Goal: Information Seeking & Learning: Learn about a topic

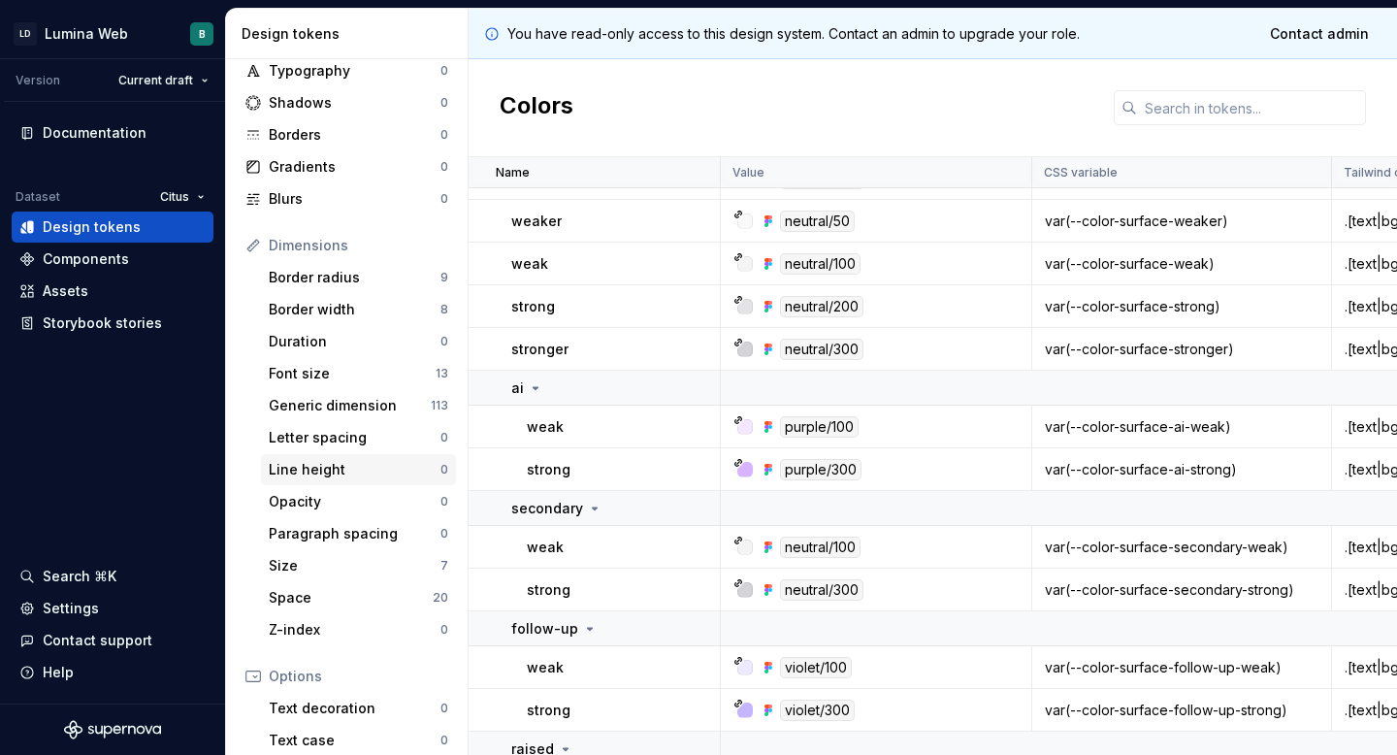
scroll to position [307, 0]
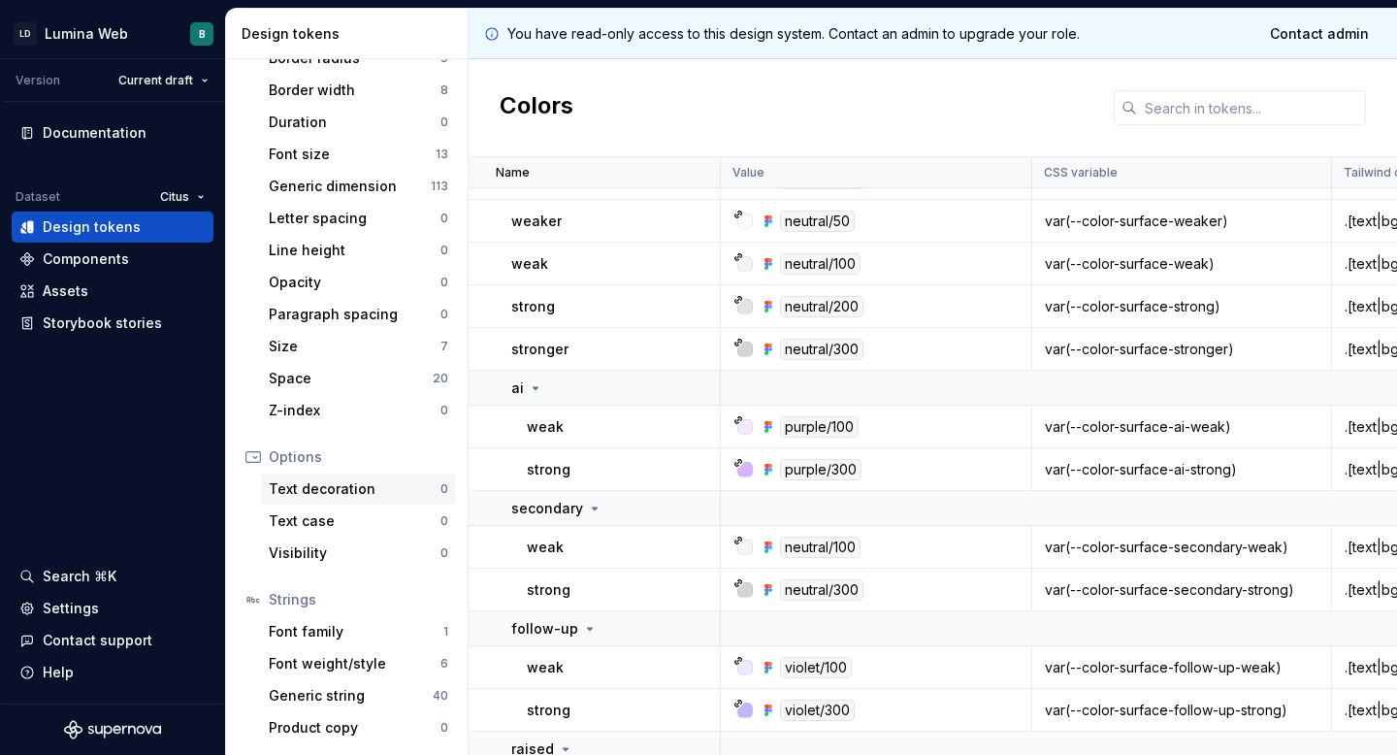
click at [360, 498] on div "Text decoration" at bounding box center [355, 488] width 172 height 19
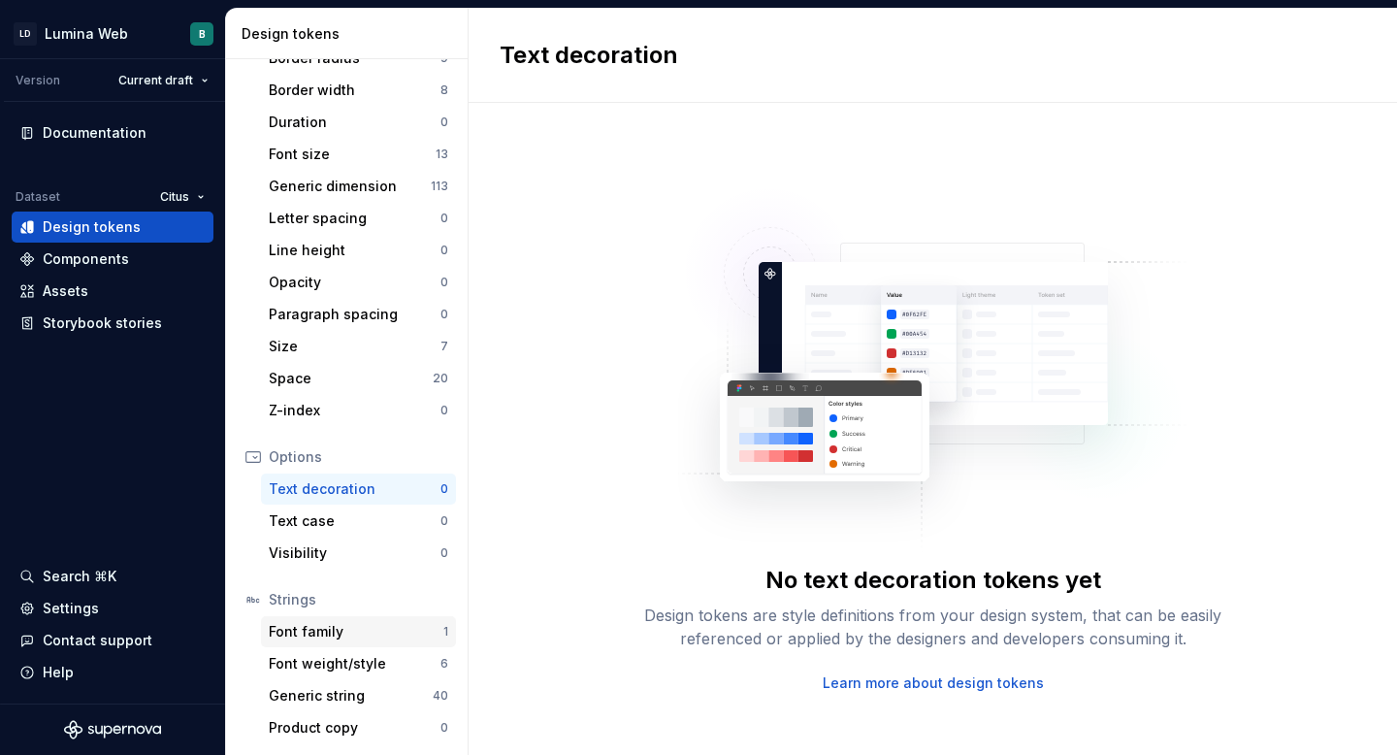
click at [339, 636] on div "Font family" at bounding box center [356, 631] width 175 height 19
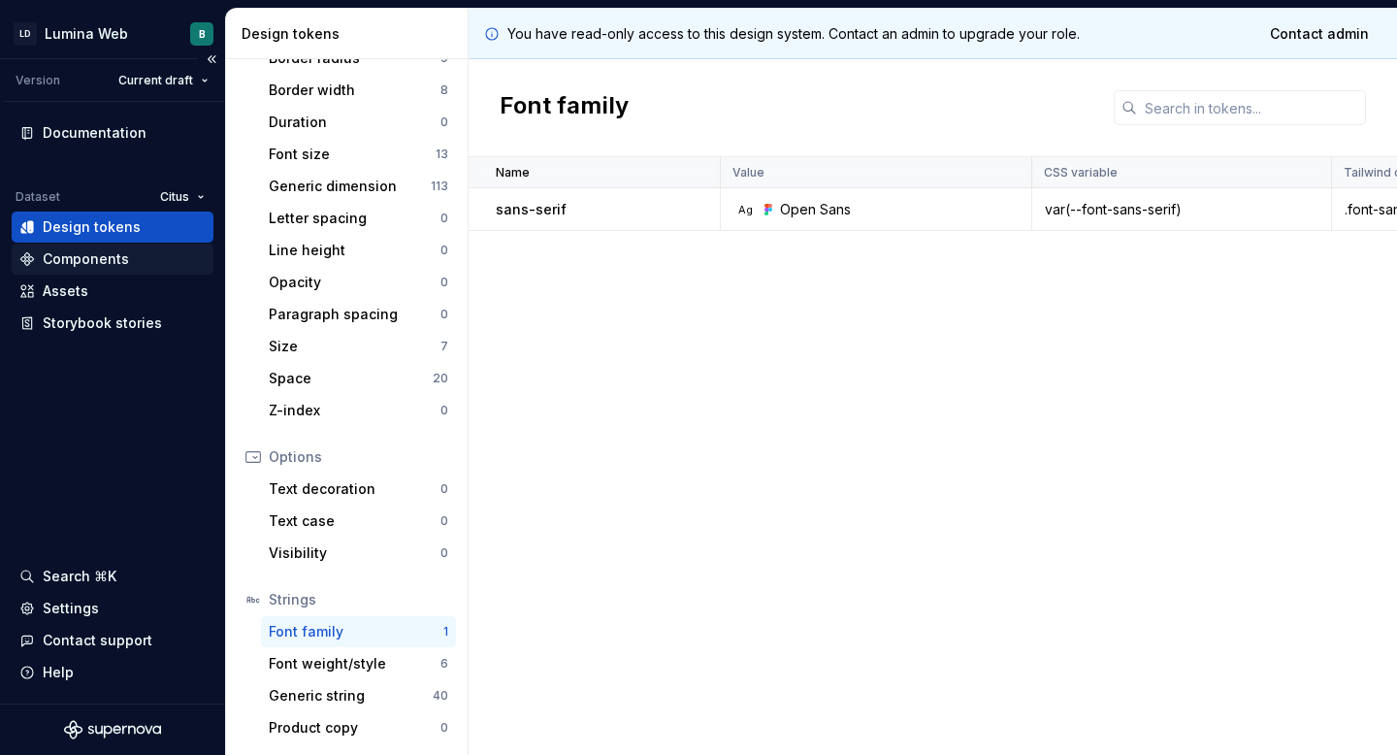
click at [93, 264] on div "Components" at bounding box center [86, 258] width 86 height 19
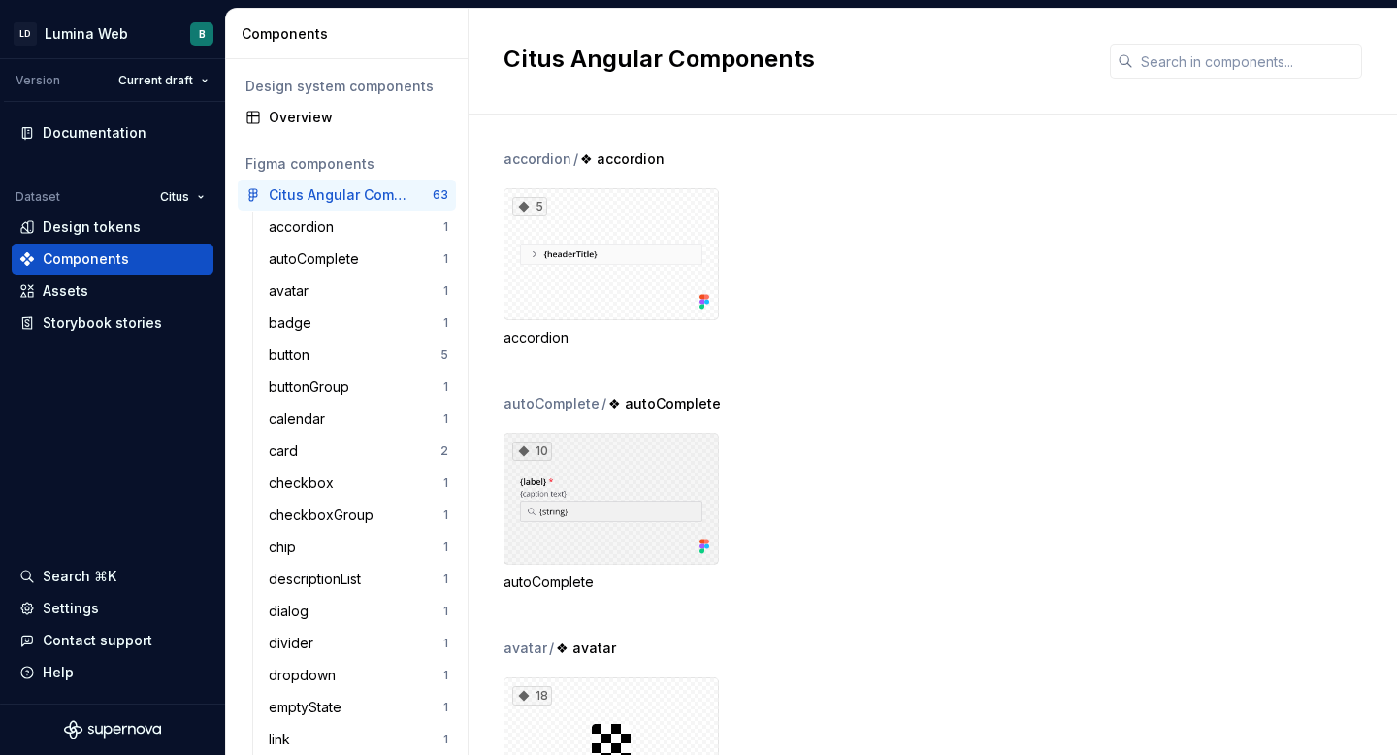
click at [576, 441] on div "10" at bounding box center [610, 499] width 215 height 132
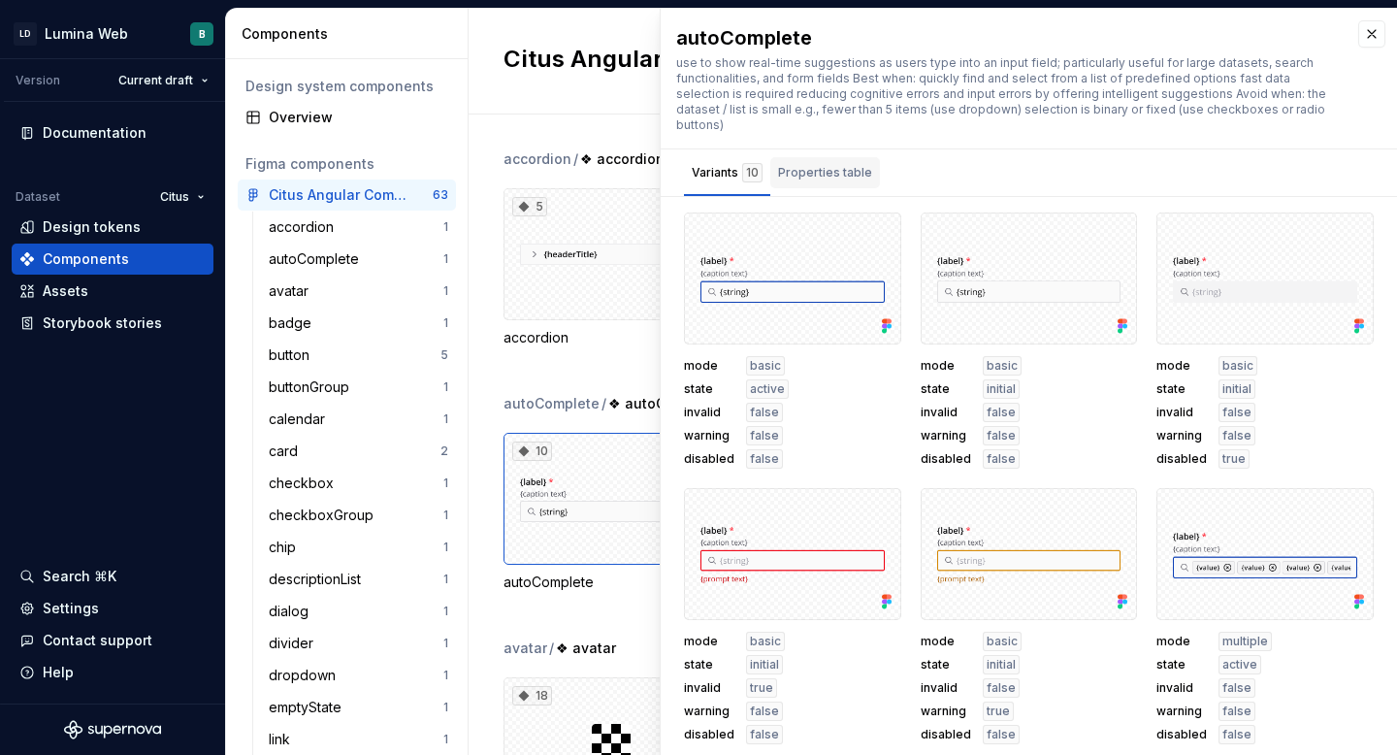
click at [853, 163] on div "Properties table" at bounding box center [825, 172] width 94 height 19
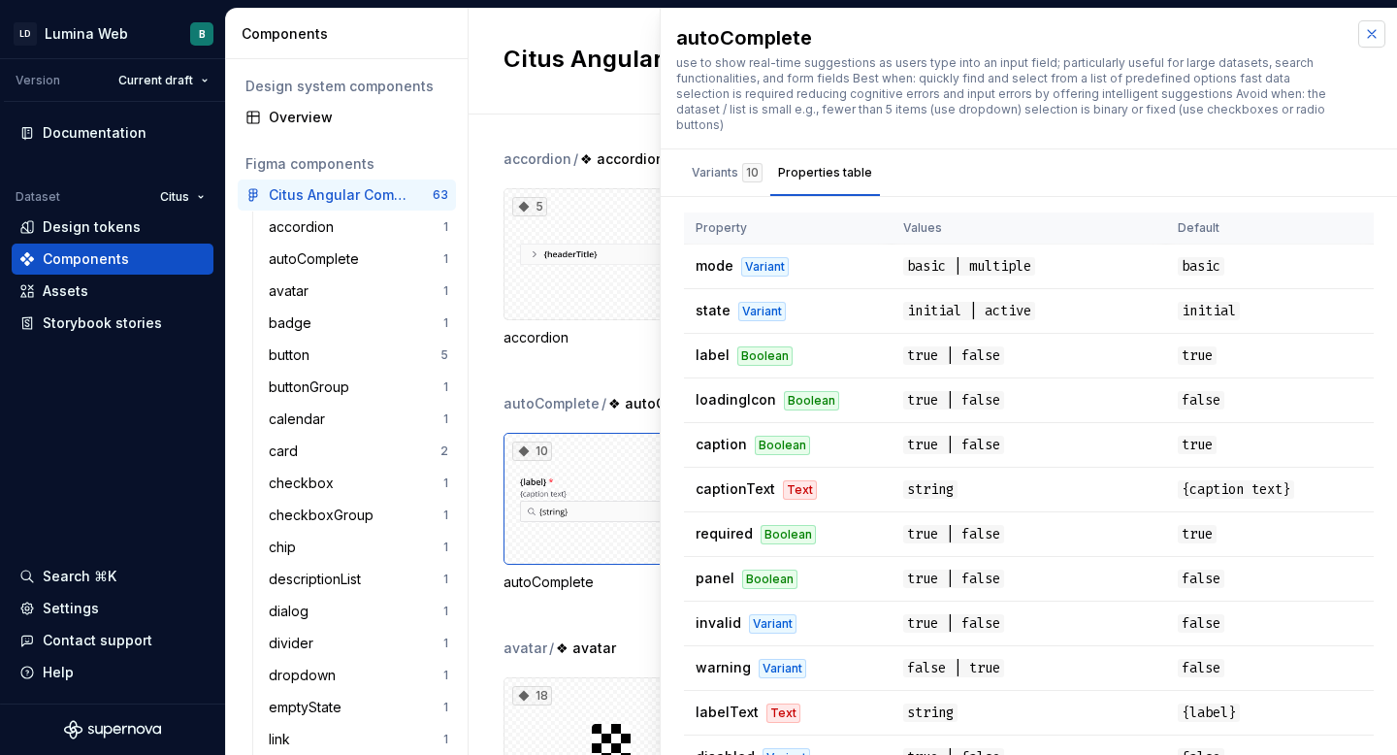
click at [1375, 23] on button "button" at bounding box center [1371, 33] width 27 height 27
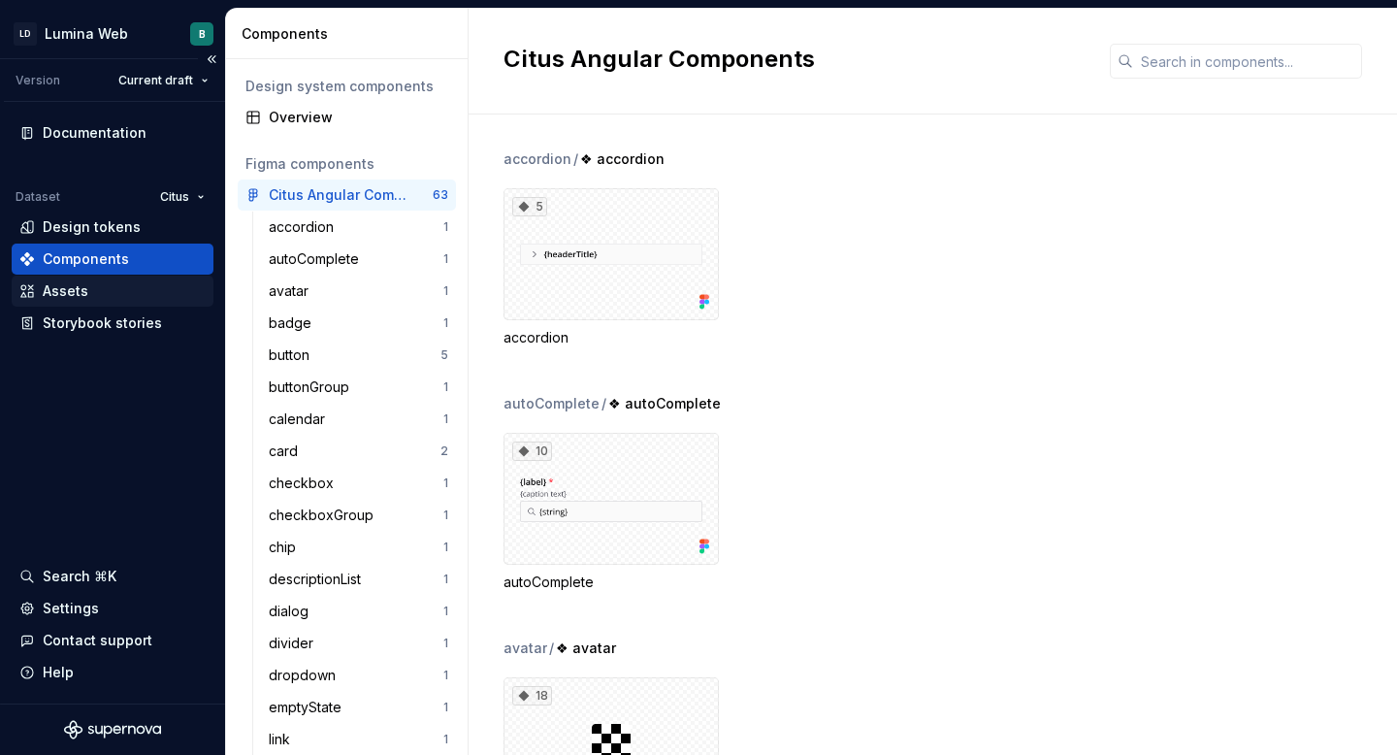
click at [67, 282] on div "Assets" at bounding box center [66, 290] width 46 height 19
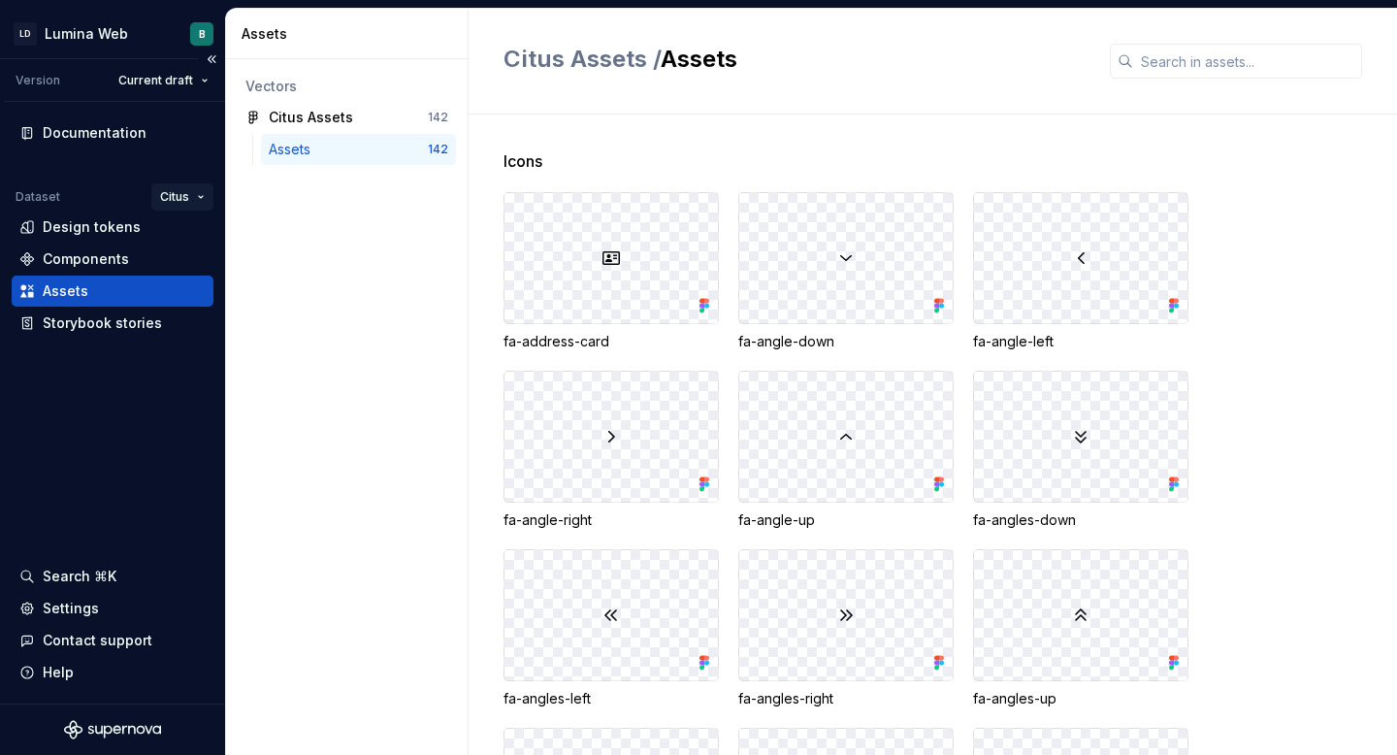
click at [191, 195] on html "LD Lumina Web B Version Current draft Documentation Dataset Citus Design tokens…" at bounding box center [698, 377] width 1397 height 755
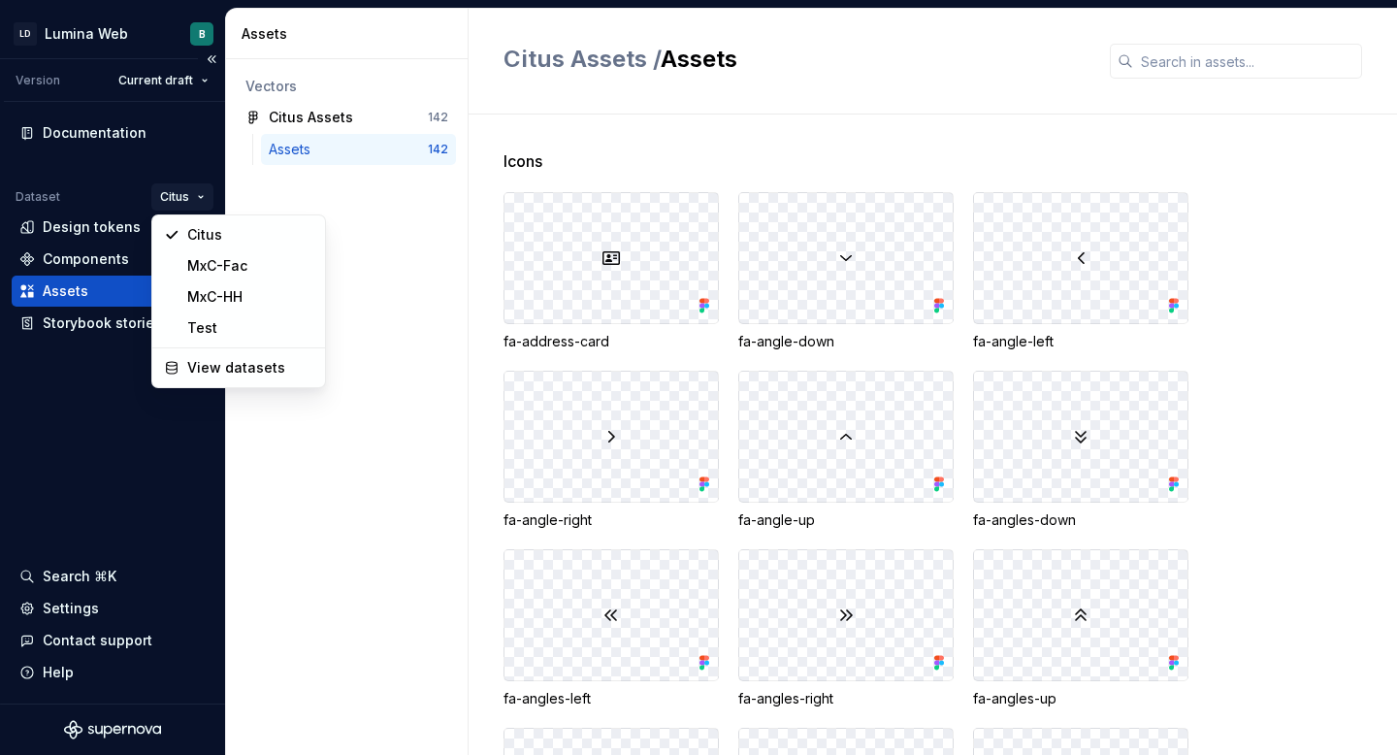
click at [191, 195] on html "LD Lumina Web B Version Current draft Documentation Dataset Citus Design tokens…" at bounding box center [698, 377] width 1397 height 755
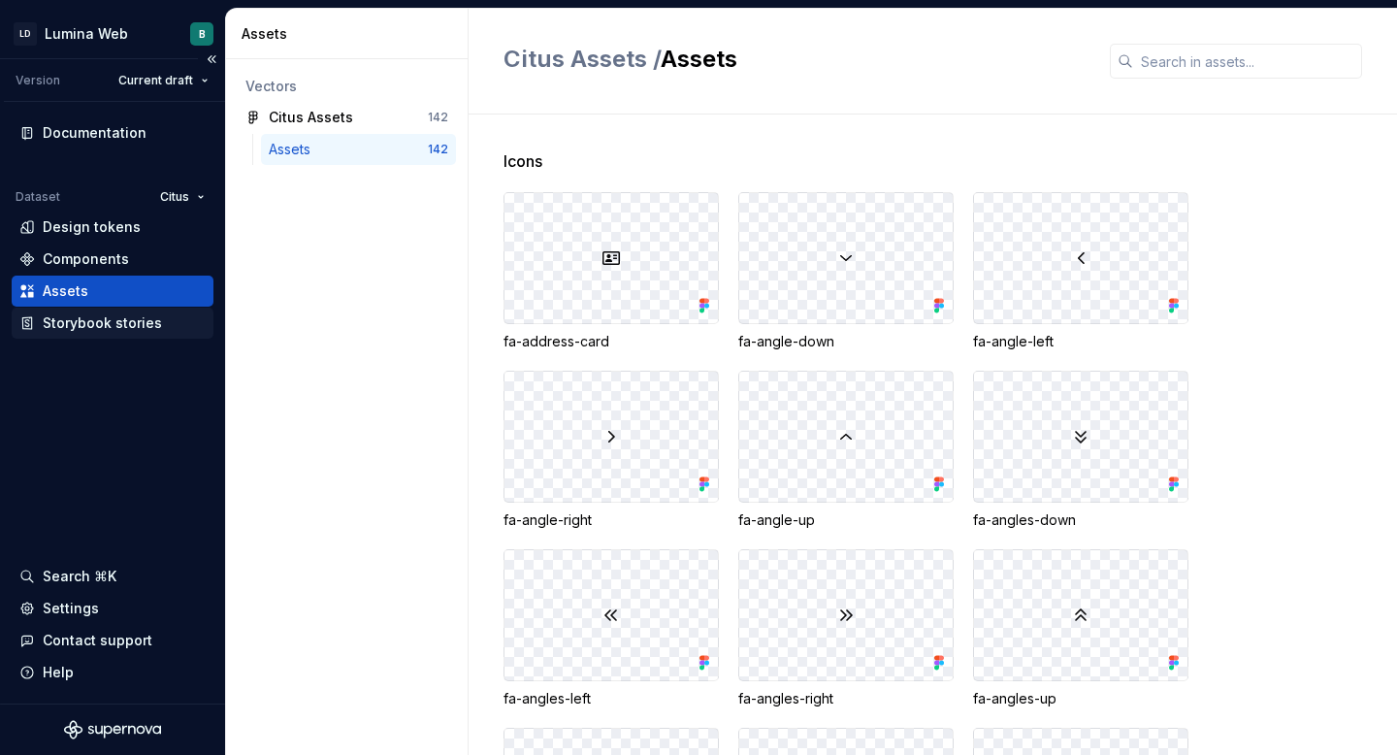
click at [128, 330] on div "Storybook stories" at bounding box center [102, 322] width 119 height 19
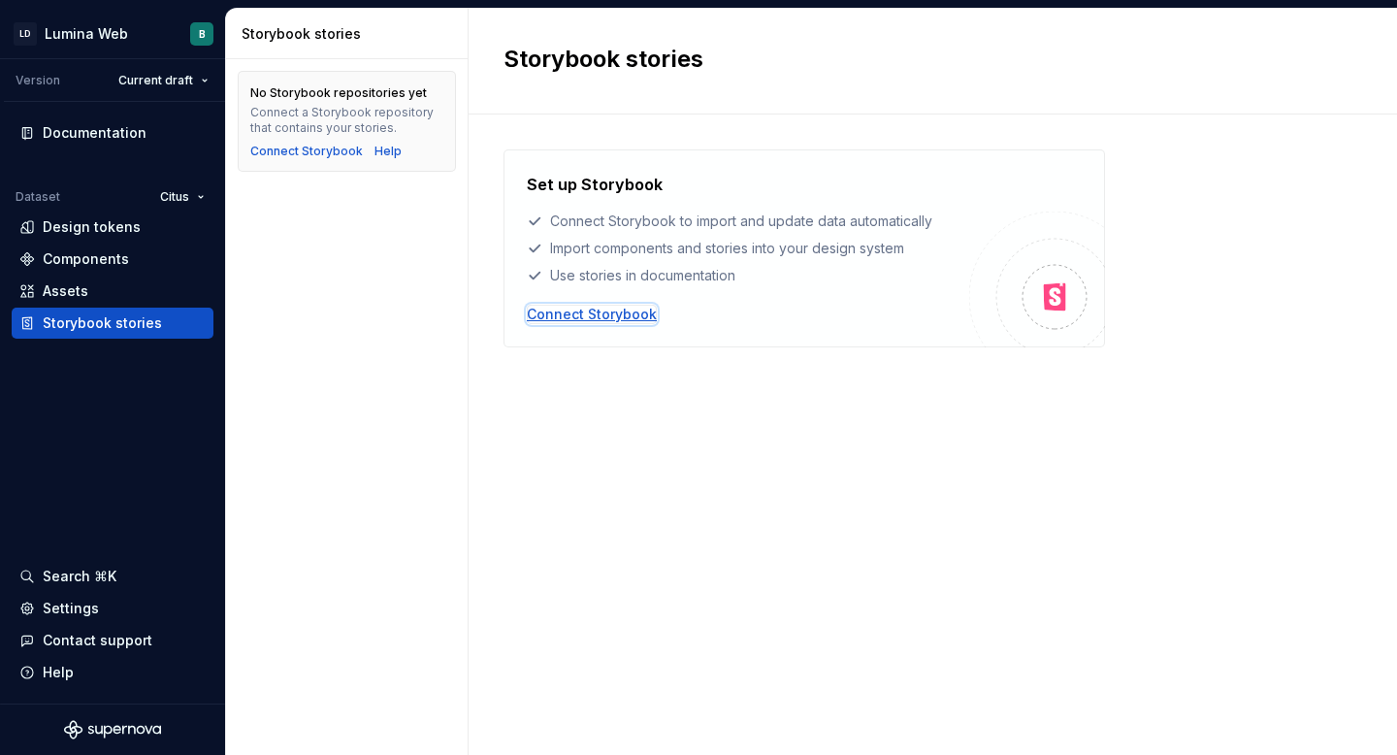
click at [579, 315] on div "Connect Storybook" at bounding box center [592, 314] width 130 height 19
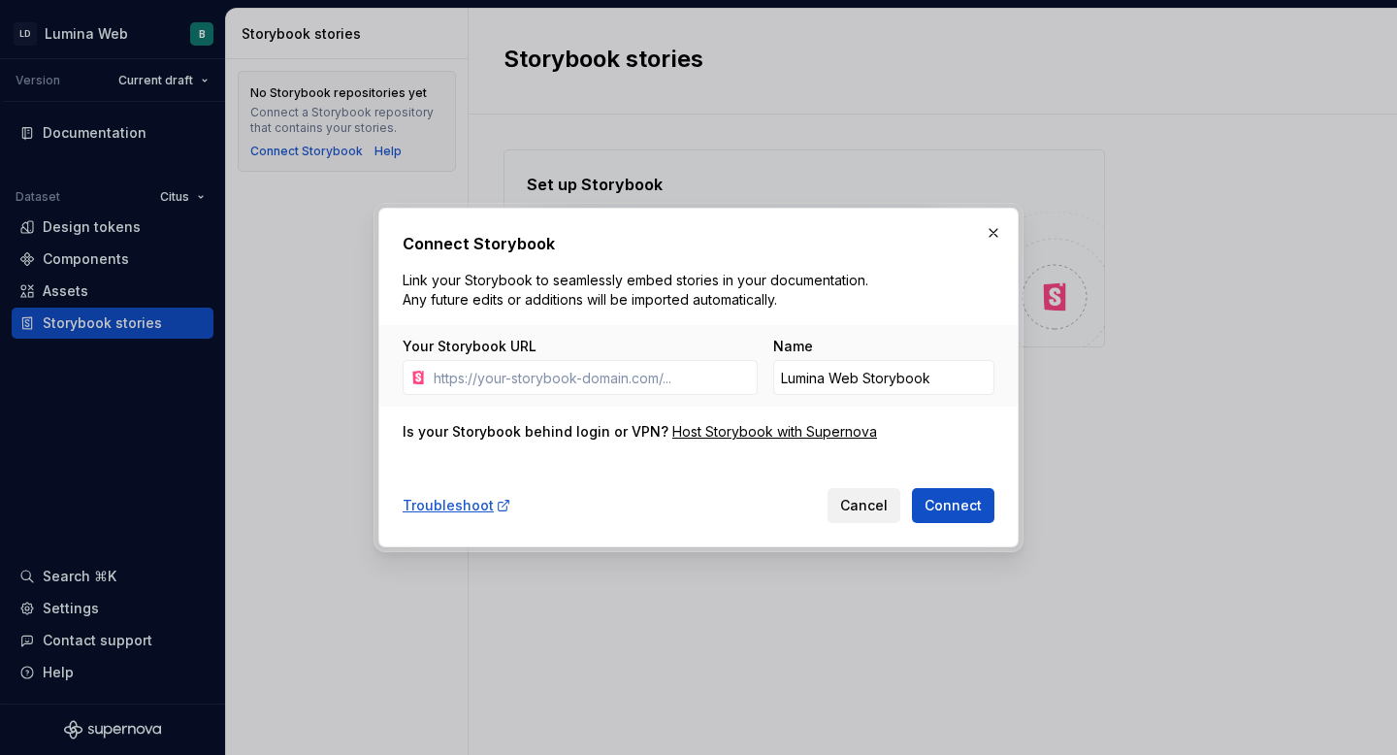
click at [885, 515] on button "Cancel" at bounding box center [863, 505] width 73 height 35
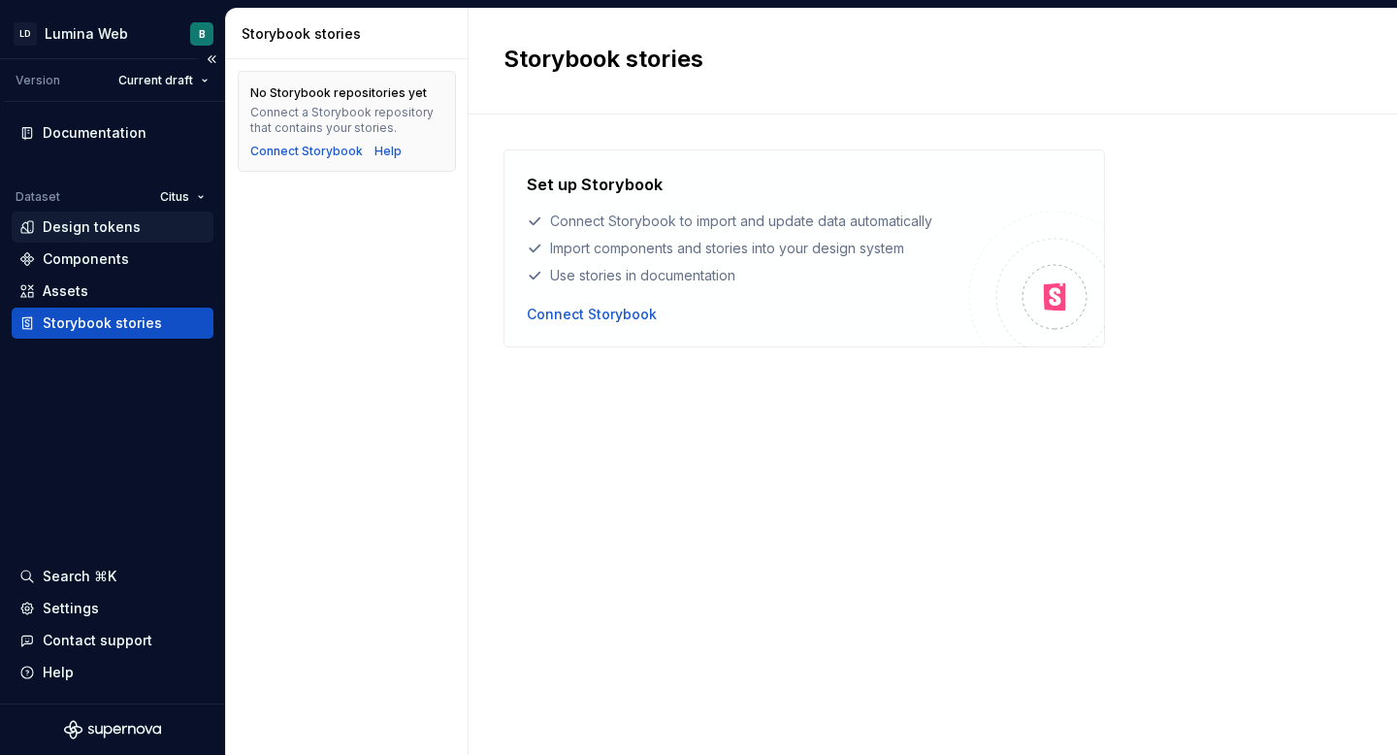
click at [109, 223] on div "Design tokens" at bounding box center [92, 226] width 98 height 19
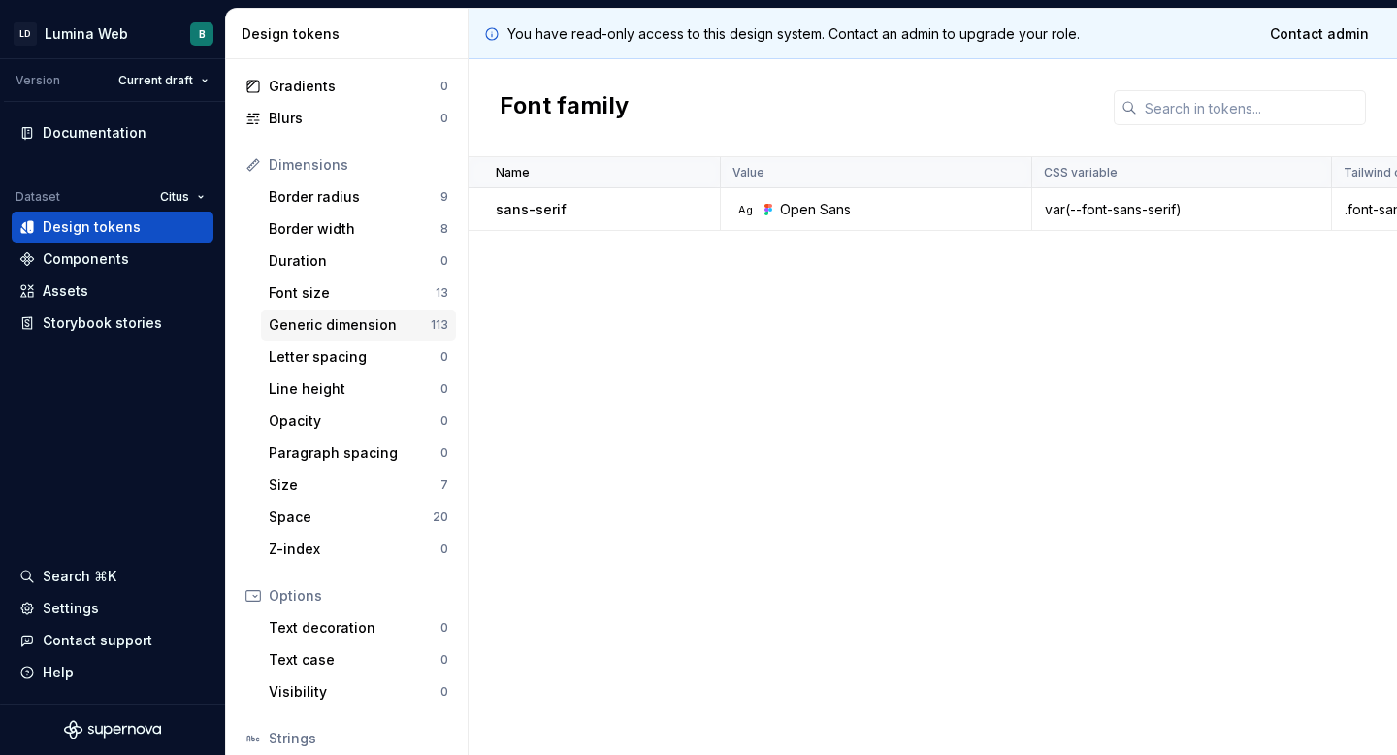
scroll to position [307, 0]
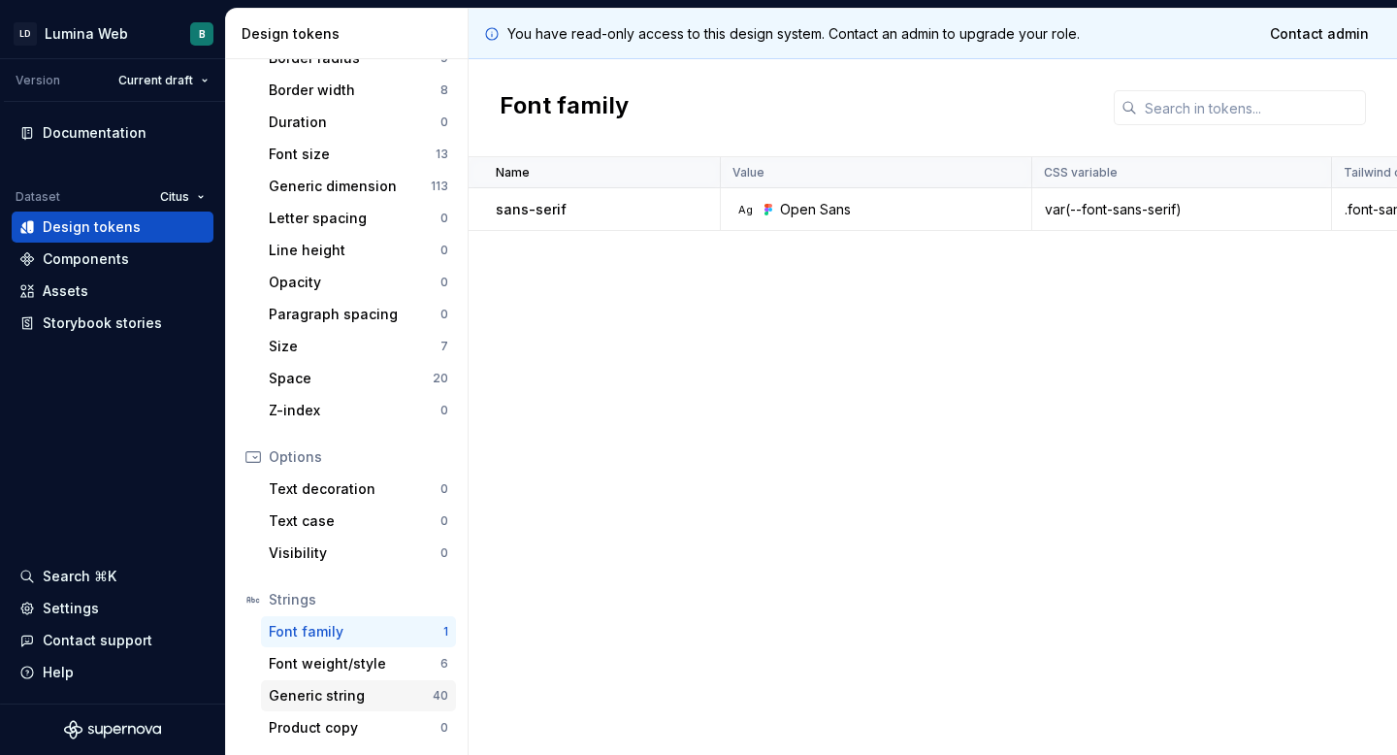
click at [353, 696] on div "Generic string" at bounding box center [351, 695] width 164 height 19
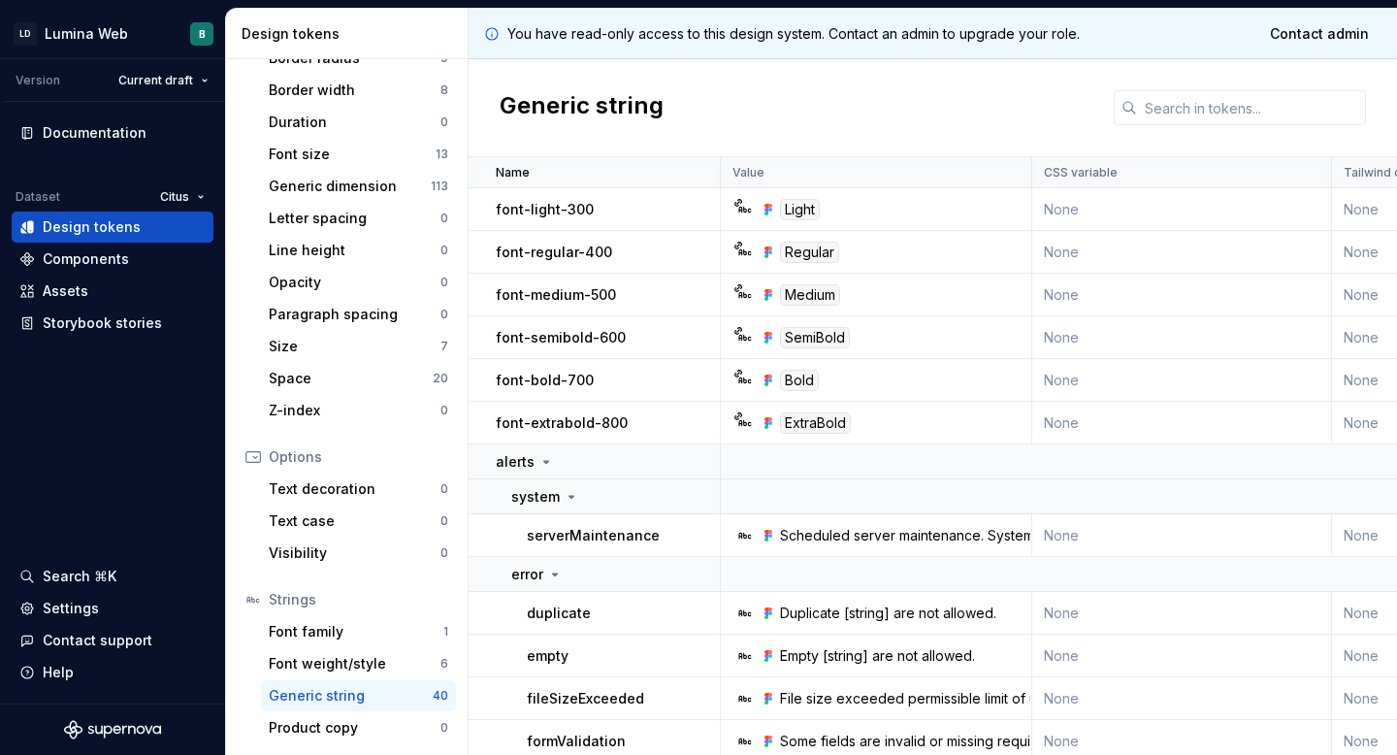
click at [346, 680] on div "Generic string 40" at bounding box center [358, 695] width 195 height 31
click at [345, 660] on div "Font weight/style" at bounding box center [355, 663] width 172 height 19
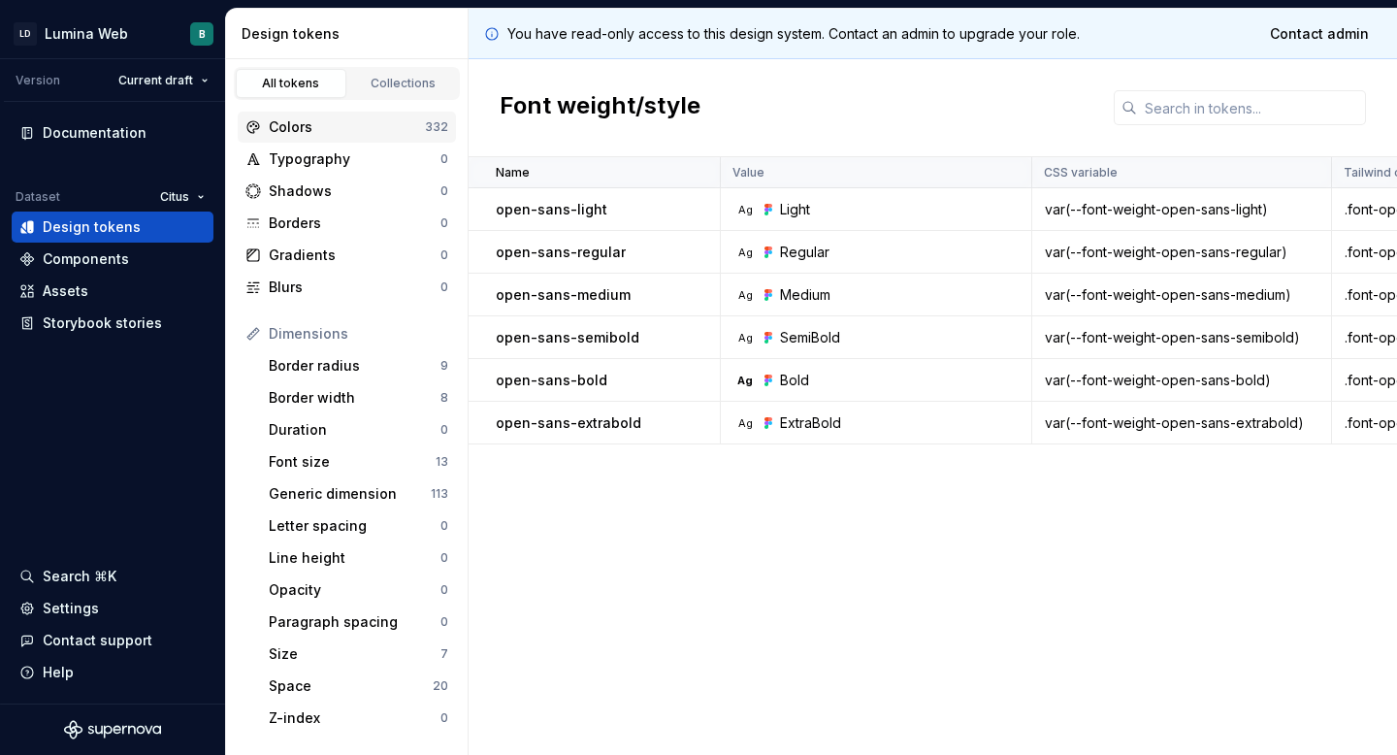
click at [315, 131] on div "Colors" at bounding box center [347, 126] width 156 height 19
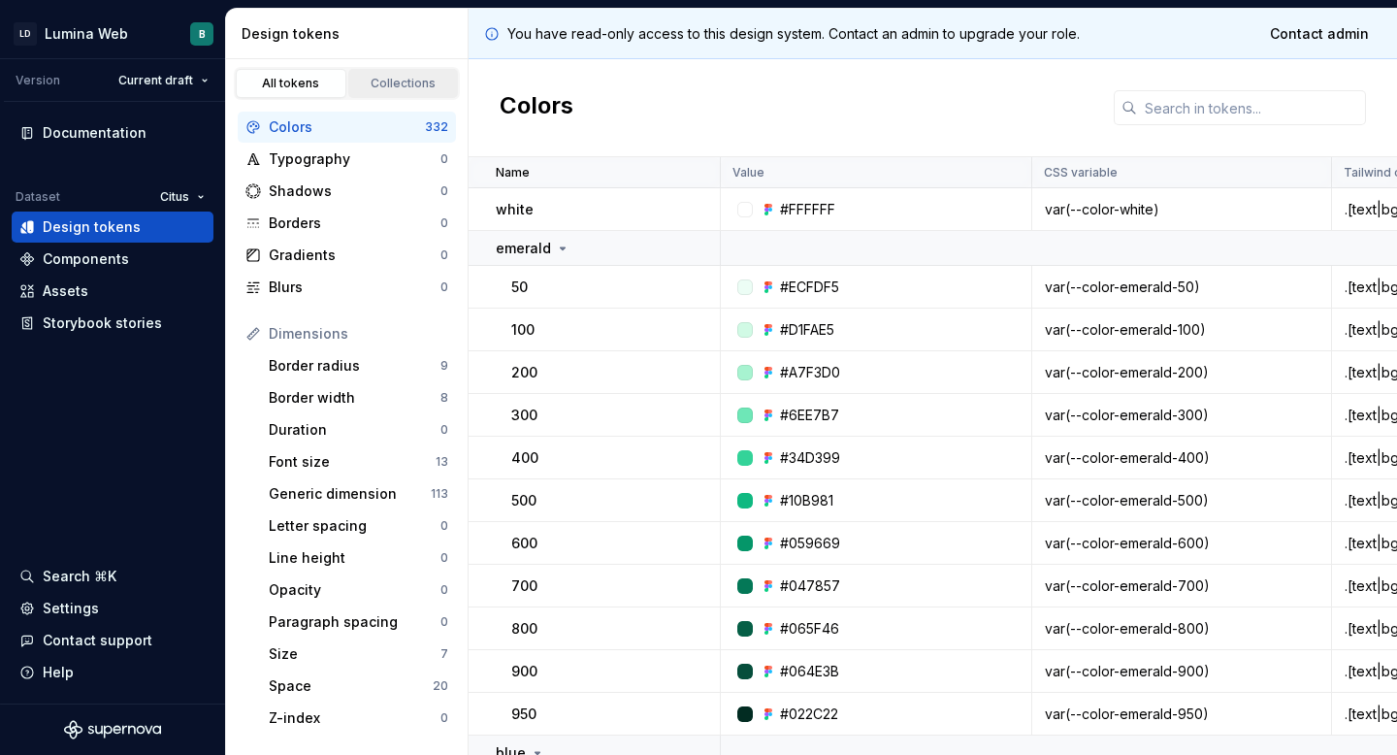
click at [397, 92] on link "Collections" at bounding box center [403, 83] width 111 height 29
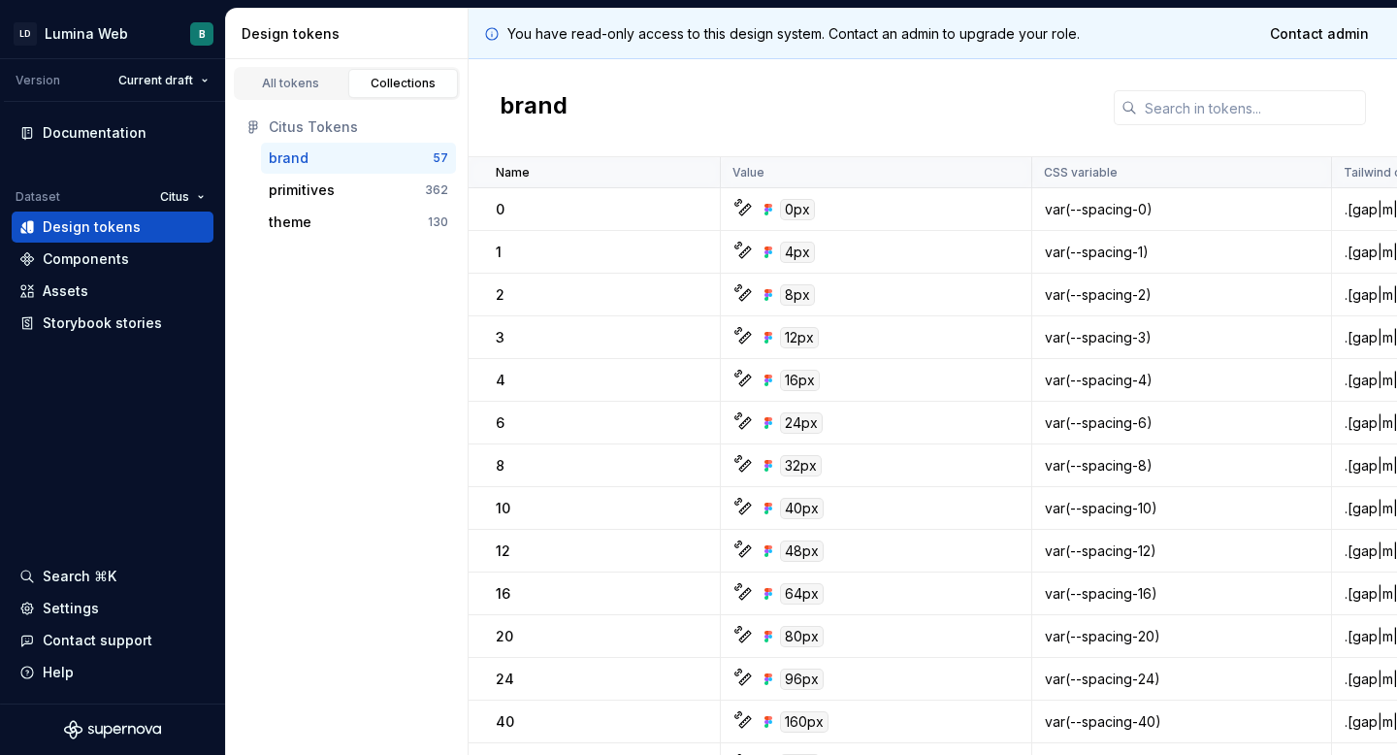
click at [362, 160] on div "brand" at bounding box center [351, 157] width 164 height 19
click at [357, 195] on div "primitives" at bounding box center [347, 189] width 156 height 19
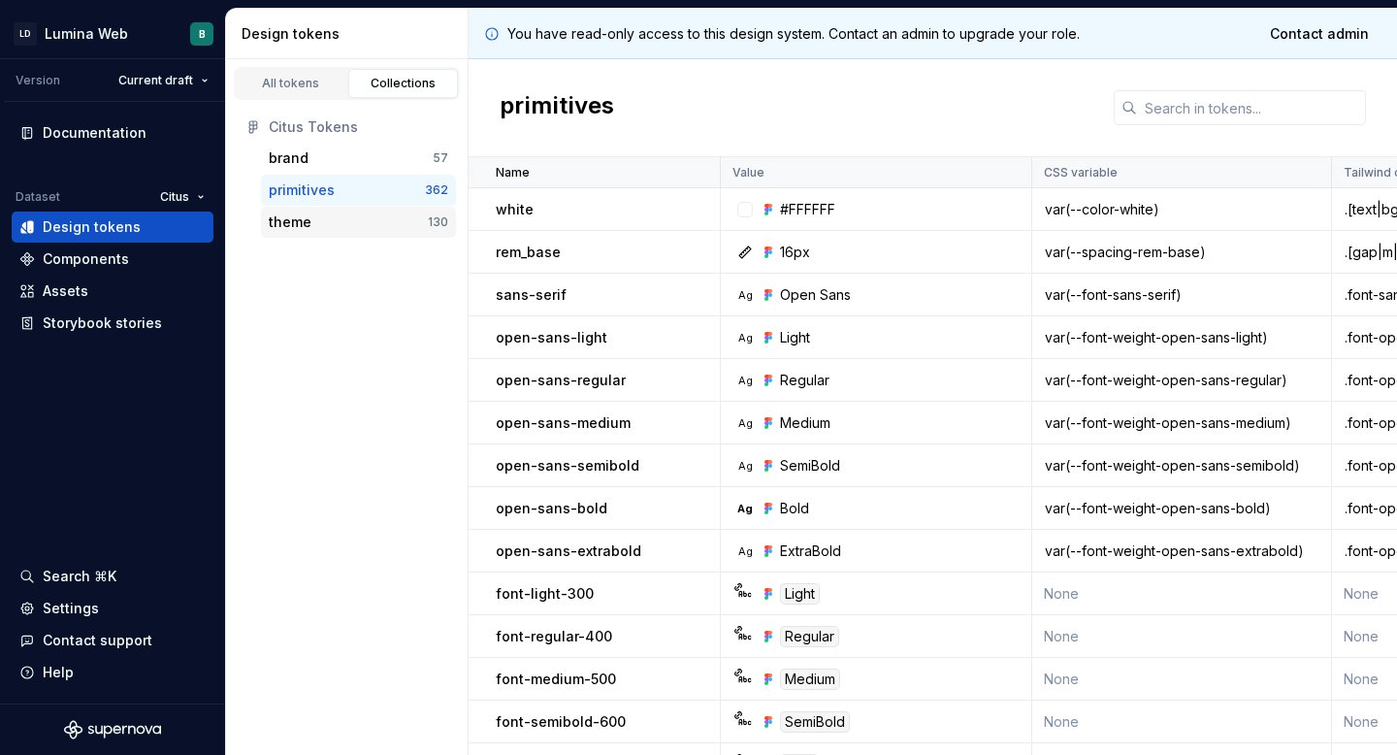
click at [331, 220] on div "theme" at bounding box center [348, 221] width 159 height 19
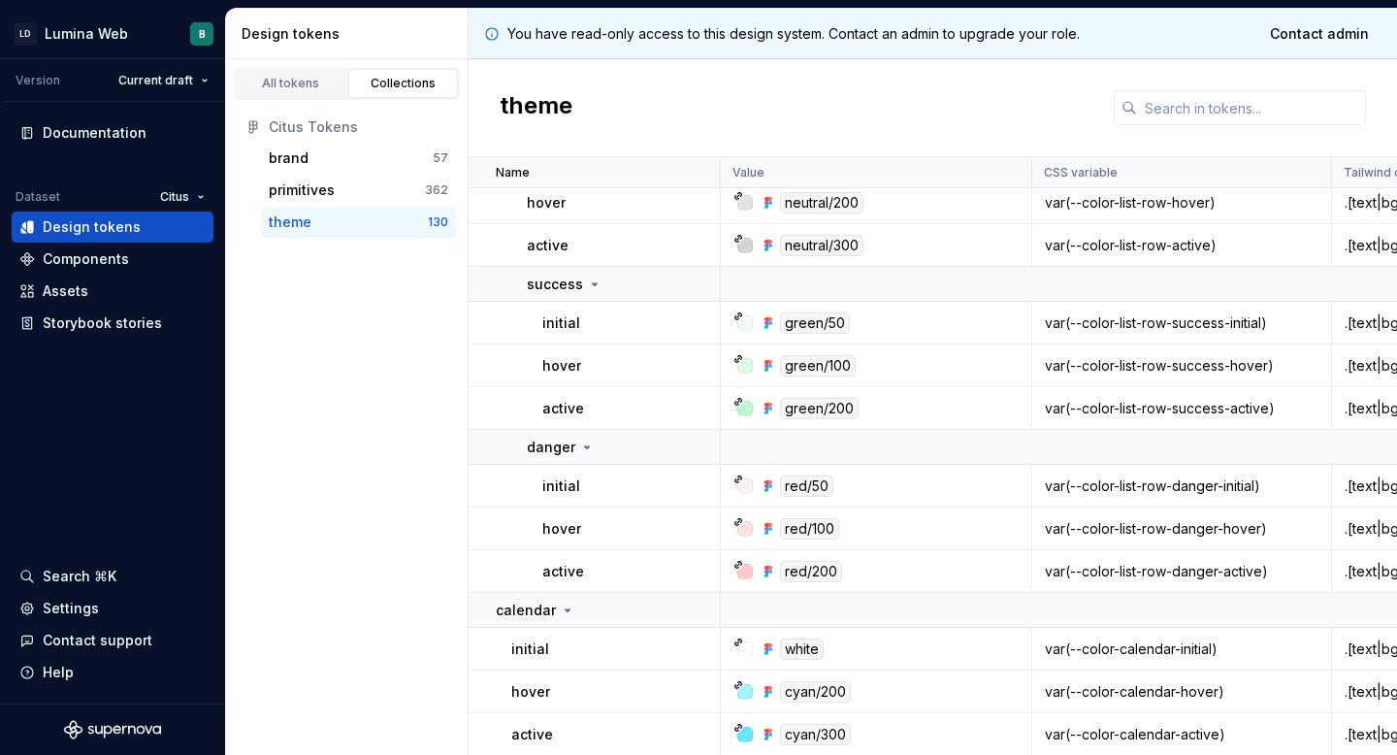
scroll to position [6344, 0]
